Goal: Information Seeking & Learning: Learn about a topic

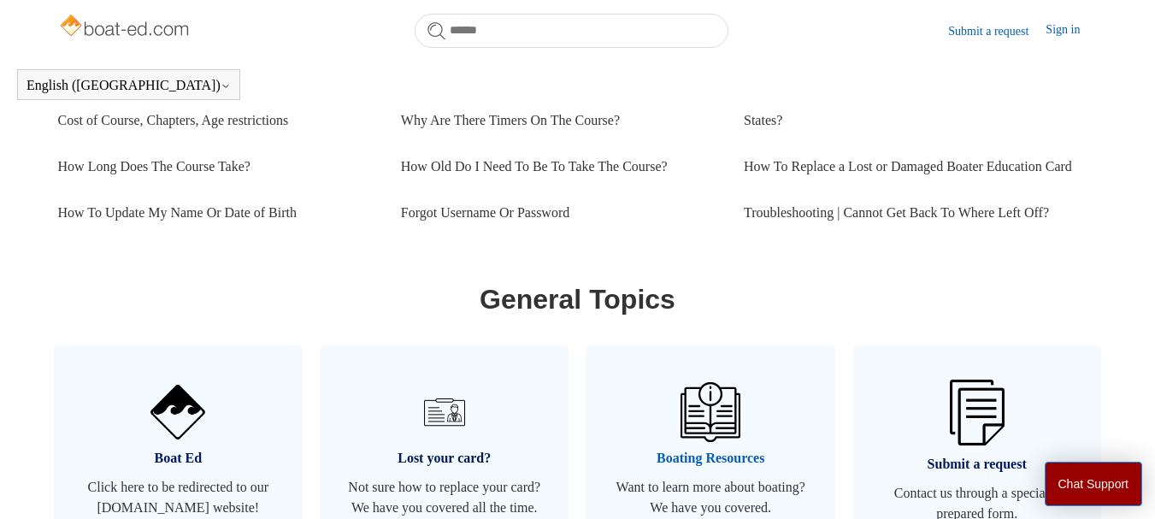
scroll to position [722, 0]
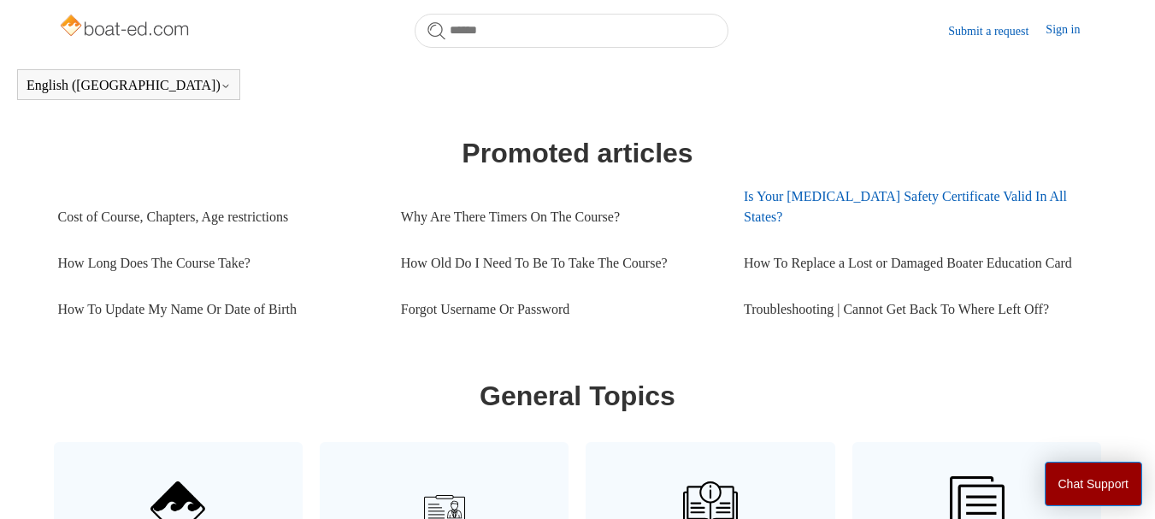
click at [794, 192] on link "Is Your [MEDICAL_DATA] Safety Certificate Valid In All States?" at bounding box center [915, 207] width 343 height 67
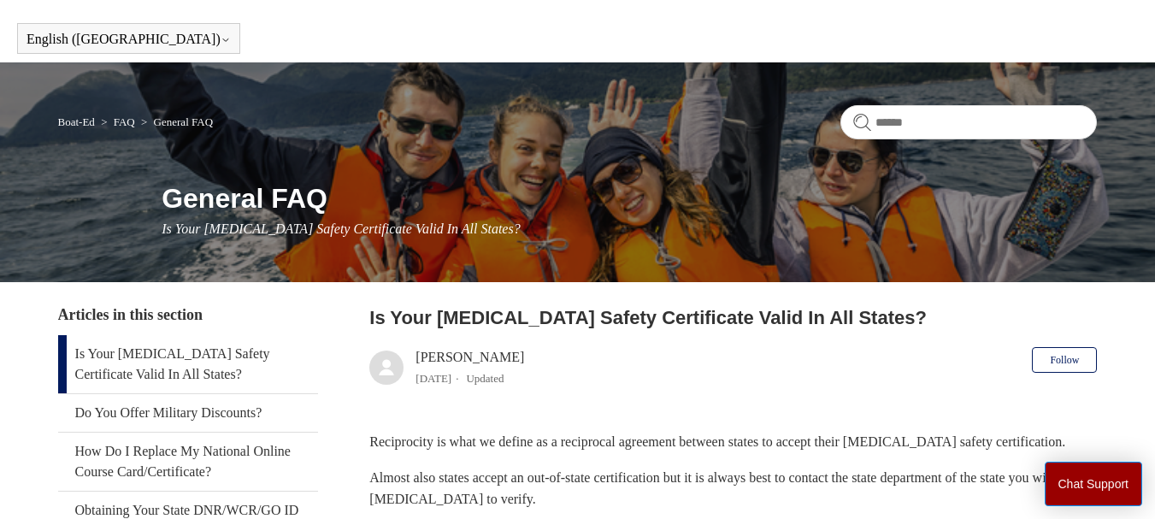
scroll to position [86, 0]
